Goal: Navigation & Orientation: Find specific page/section

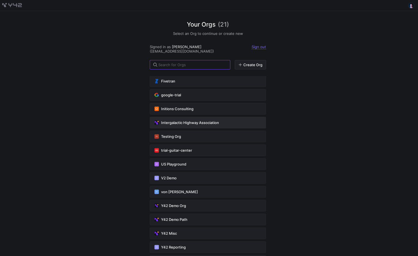
scroll to position [112, 0]
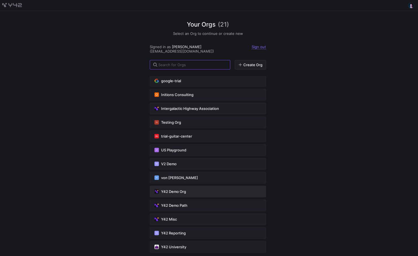
click at [208, 189] on div "Y42 Demo Org" at bounding box center [207, 191] width 107 height 4
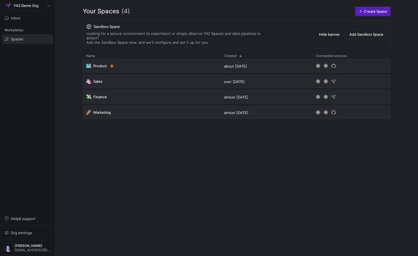
drag, startPoint x: 140, startPoint y: 65, endPoint x: 131, endPoint y: 136, distance: 72.0
click at [131, 136] on div "🗺️ Product about [DATE] 🦄 Sales over [DATE] 💸 Finance almost [DATE] 🚀 Marketing…" at bounding box center [237, 153] width 308 height 188
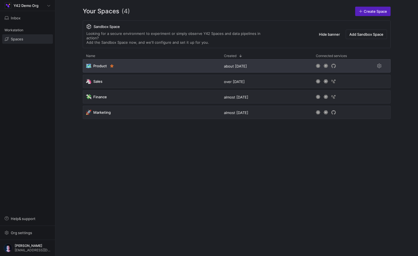
click at [162, 65] on div "🗺️ Product" at bounding box center [152, 65] width 138 height 13
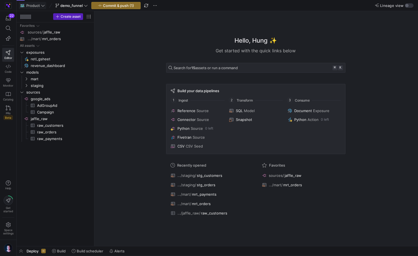
click at [39, 5] on span "Product" at bounding box center [33, 5] width 14 height 4
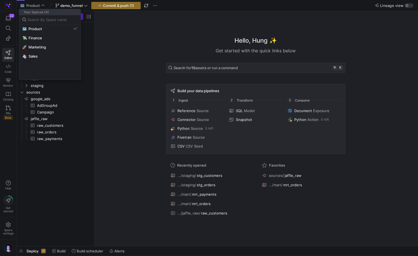
click at [108, 89] on div at bounding box center [209, 128] width 418 height 256
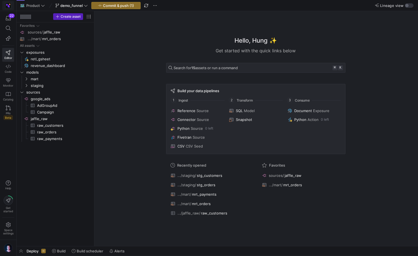
click at [10, 3] on img at bounding box center [9, 6] width 6 height 6
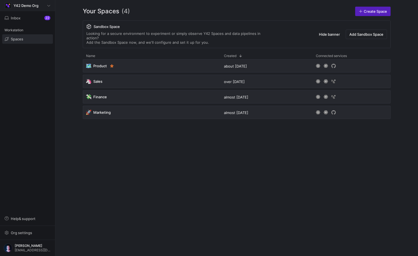
click at [41, 2] on div "Y42 Demo Org" at bounding box center [28, 5] width 46 height 7
